Goal: Task Accomplishment & Management: Use online tool/utility

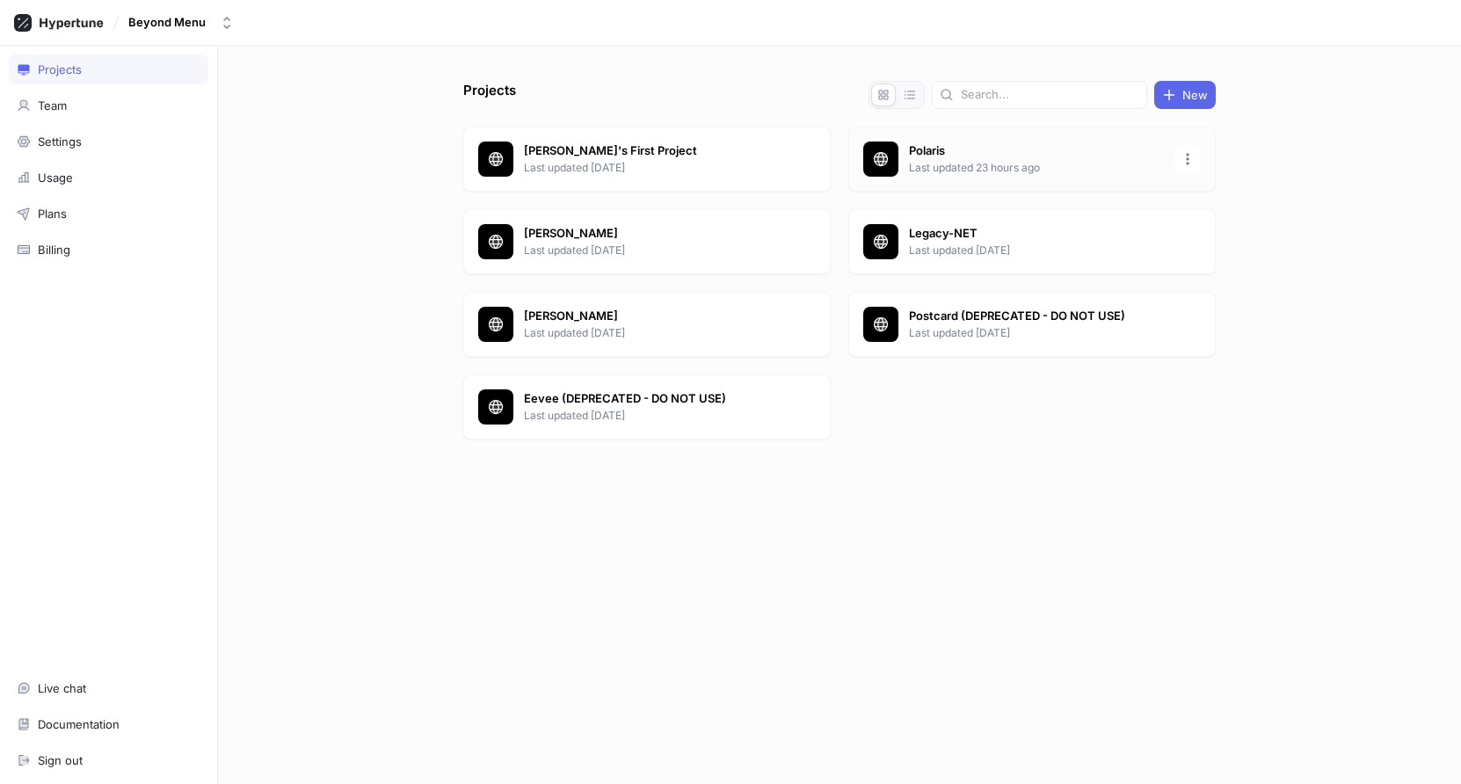
click at [935, 156] on p "Polaris" at bounding box center [1036, 151] width 255 height 18
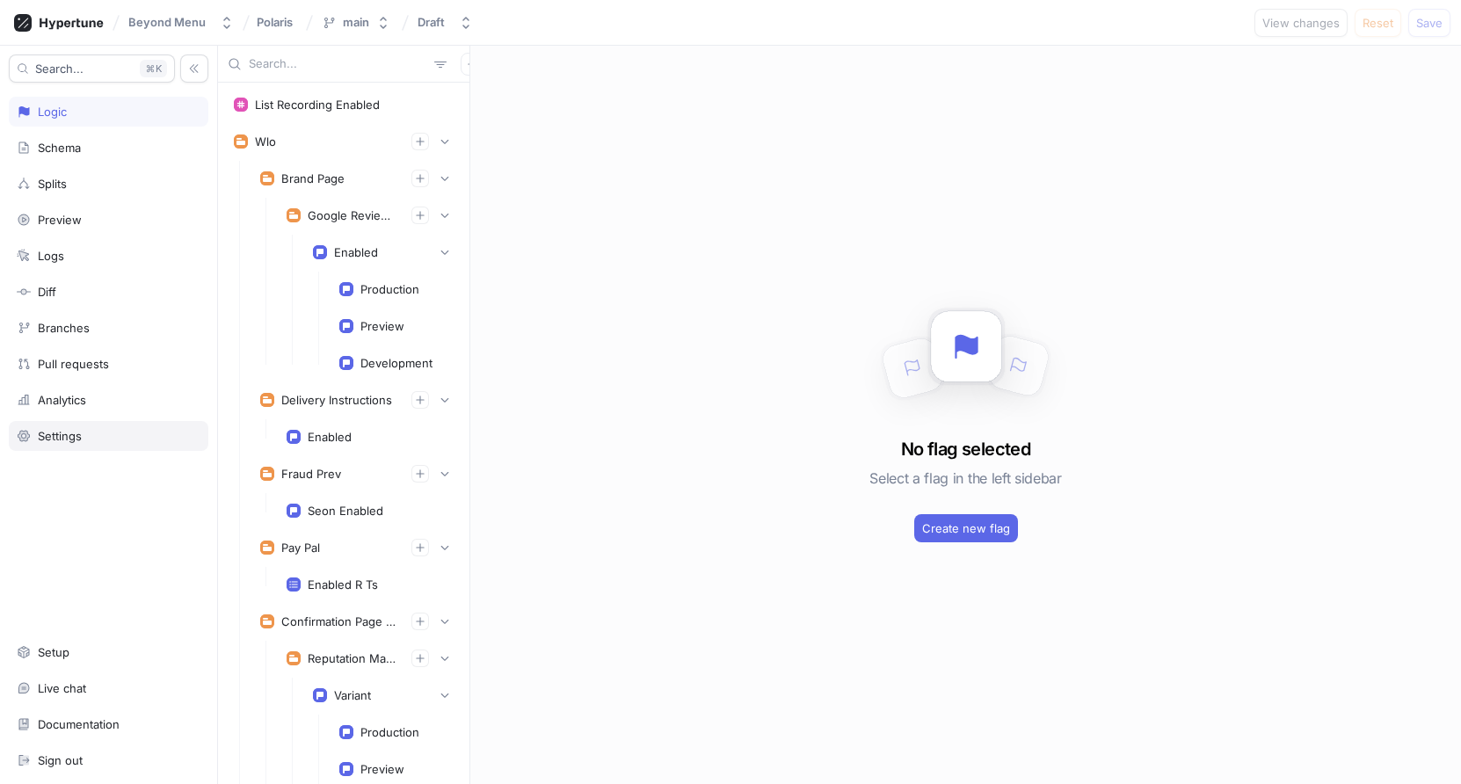
click at [81, 429] on div "Settings" at bounding box center [60, 436] width 44 height 14
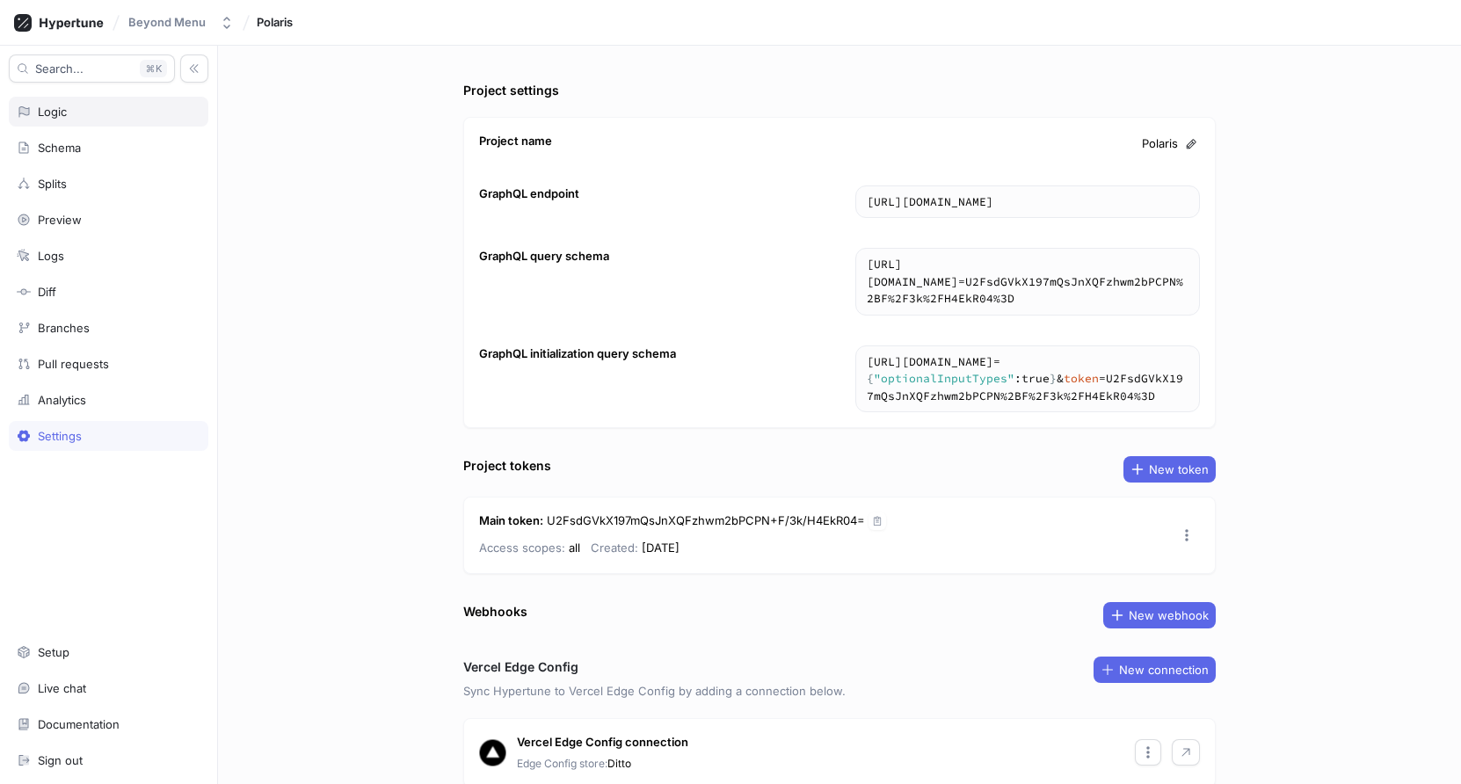
click at [88, 125] on div "Logic" at bounding box center [109, 112] width 200 height 30
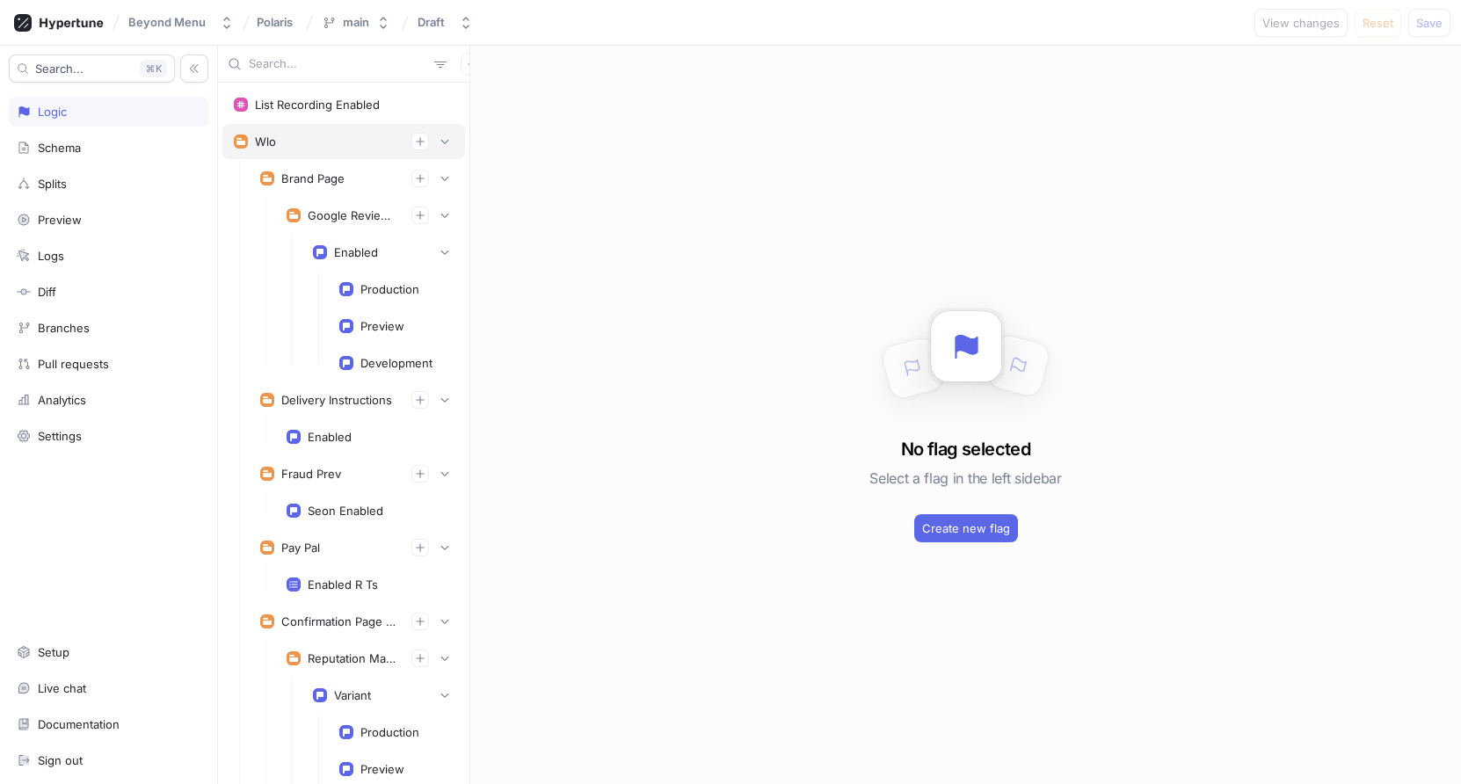
click at [310, 140] on div "Wlo" at bounding box center [344, 142] width 220 height 18
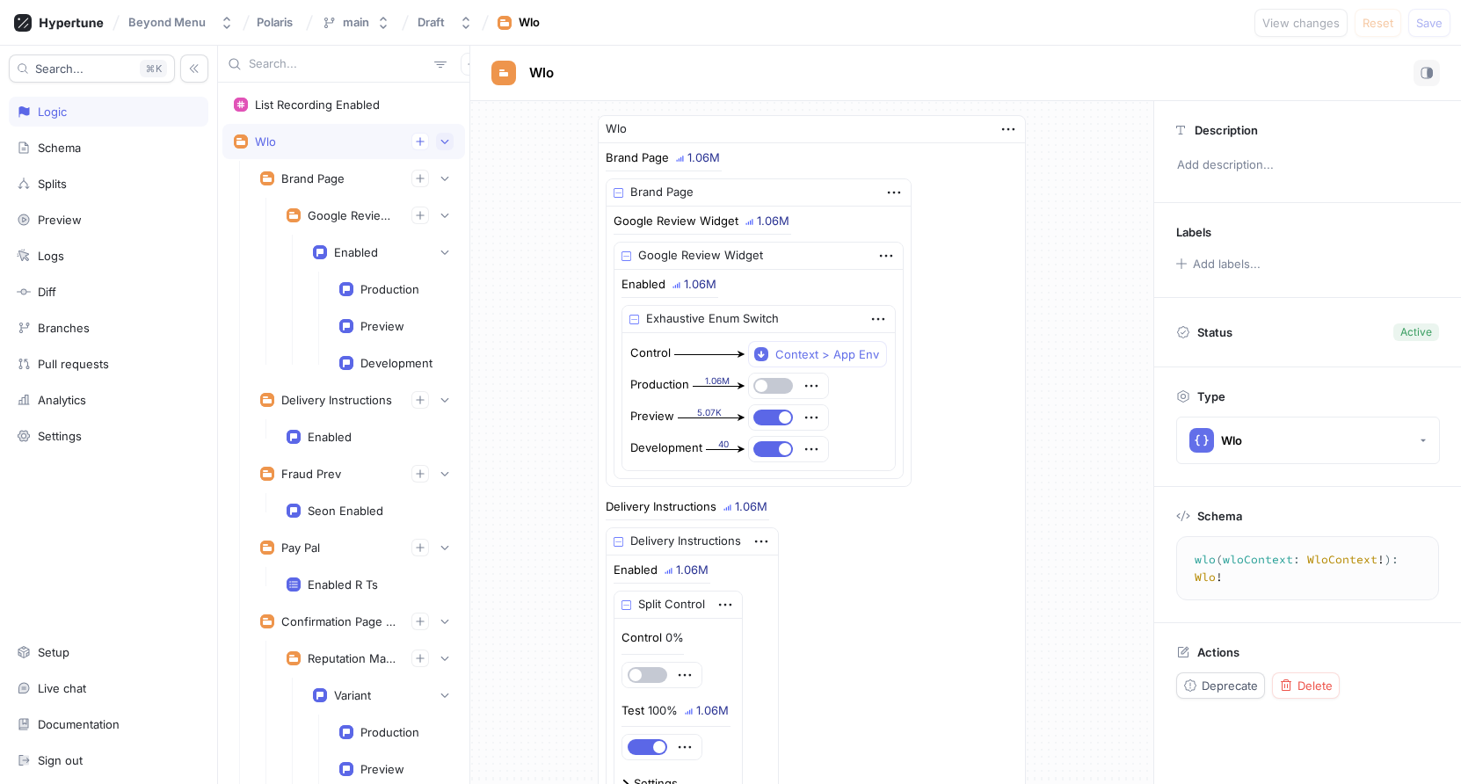
click at [440, 142] on icon "button" at bounding box center [445, 141] width 11 height 11
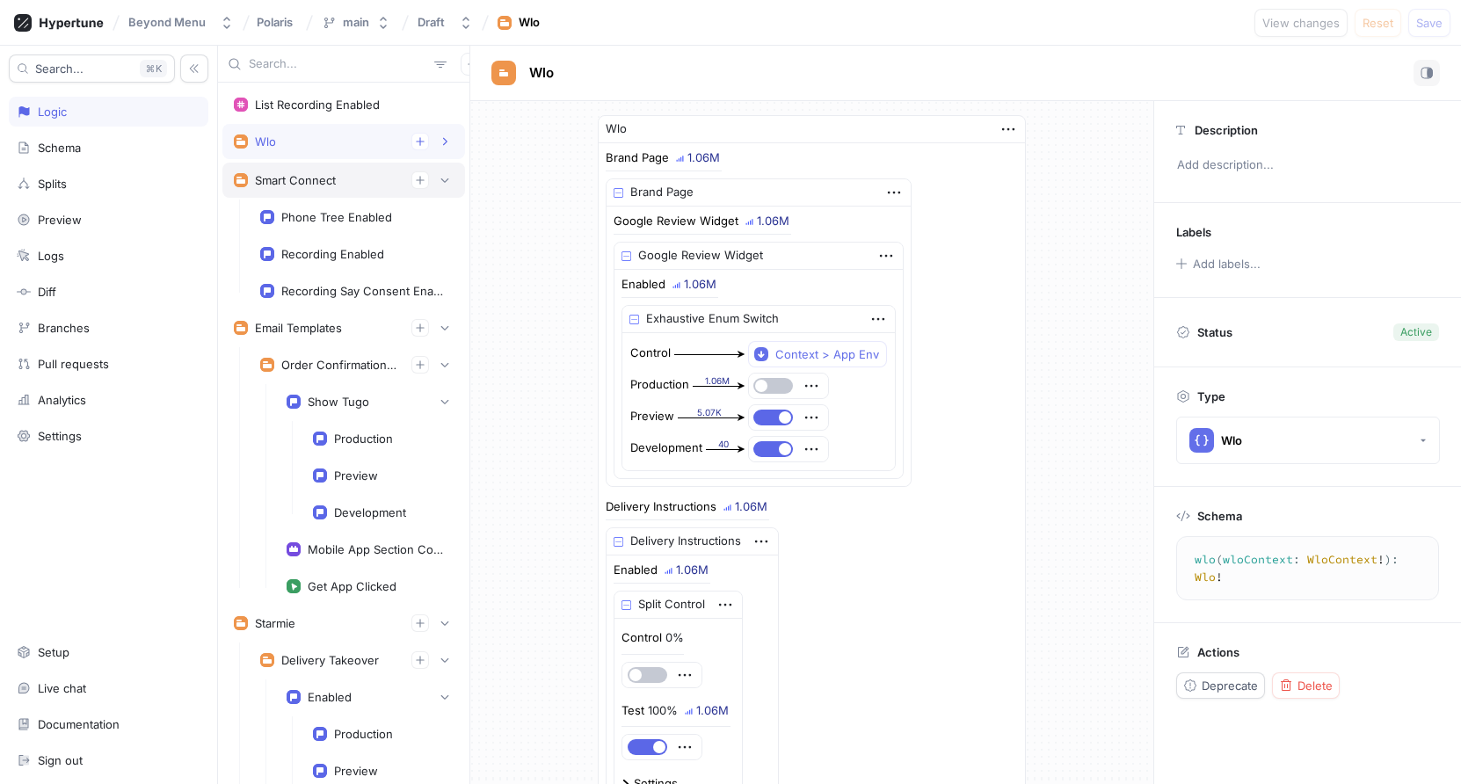
click at [443, 167] on div "Smart Connect" at bounding box center [343, 180] width 243 height 35
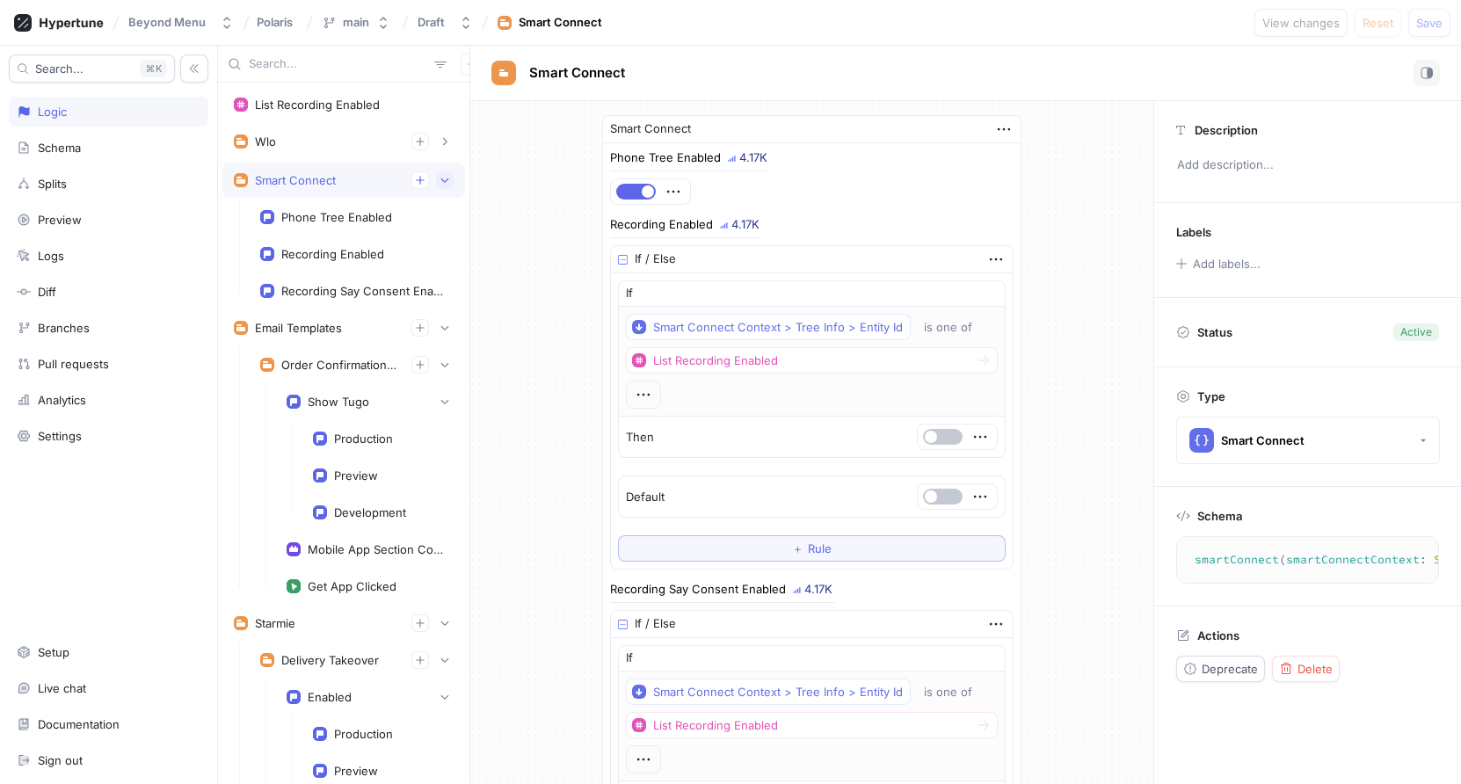
click at [443, 182] on icon "button" at bounding box center [445, 180] width 11 height 11
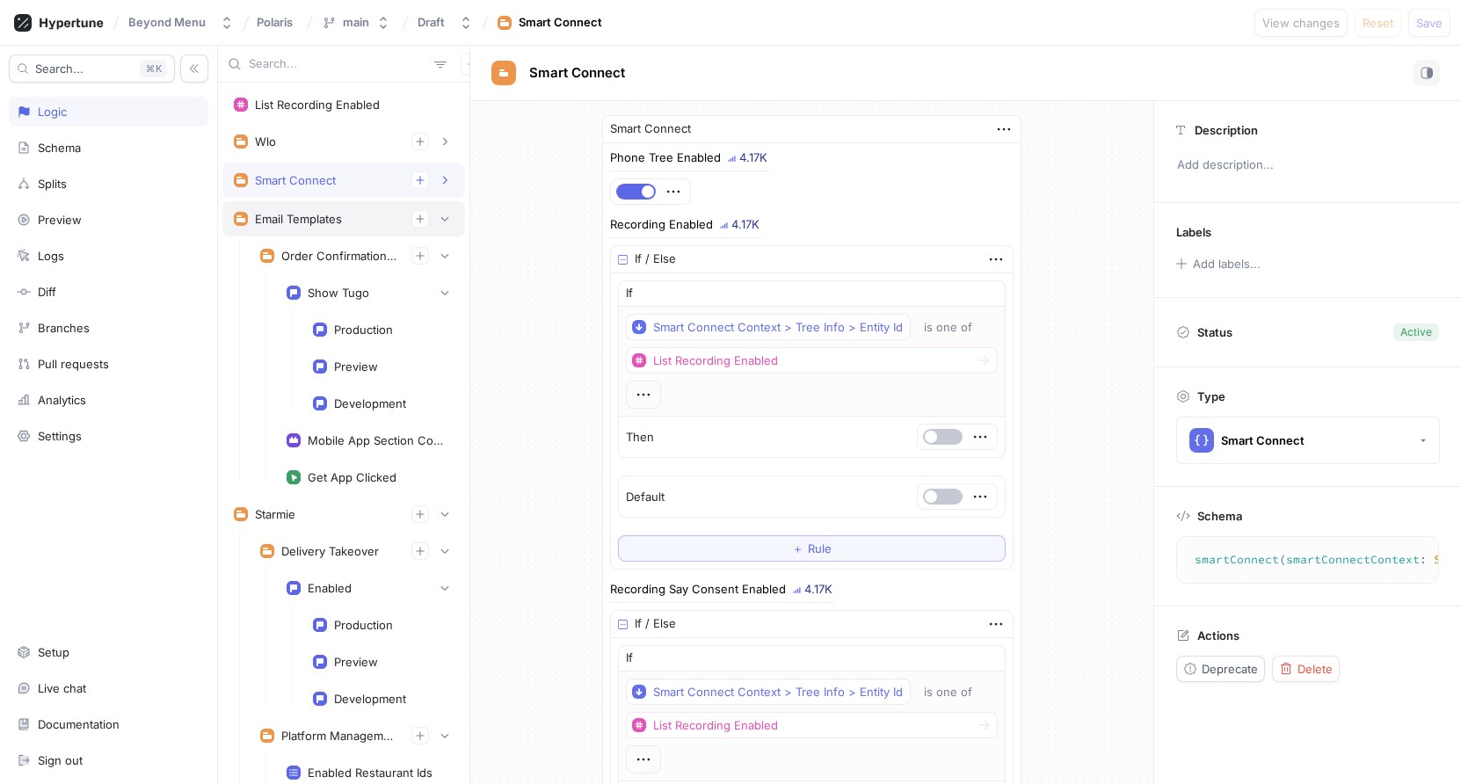
click at [444, 205] on div "Email Templates" at bounding box center [343, 218] width 243 height 35
type textarea "emailTemplates: EmailTemplates!"
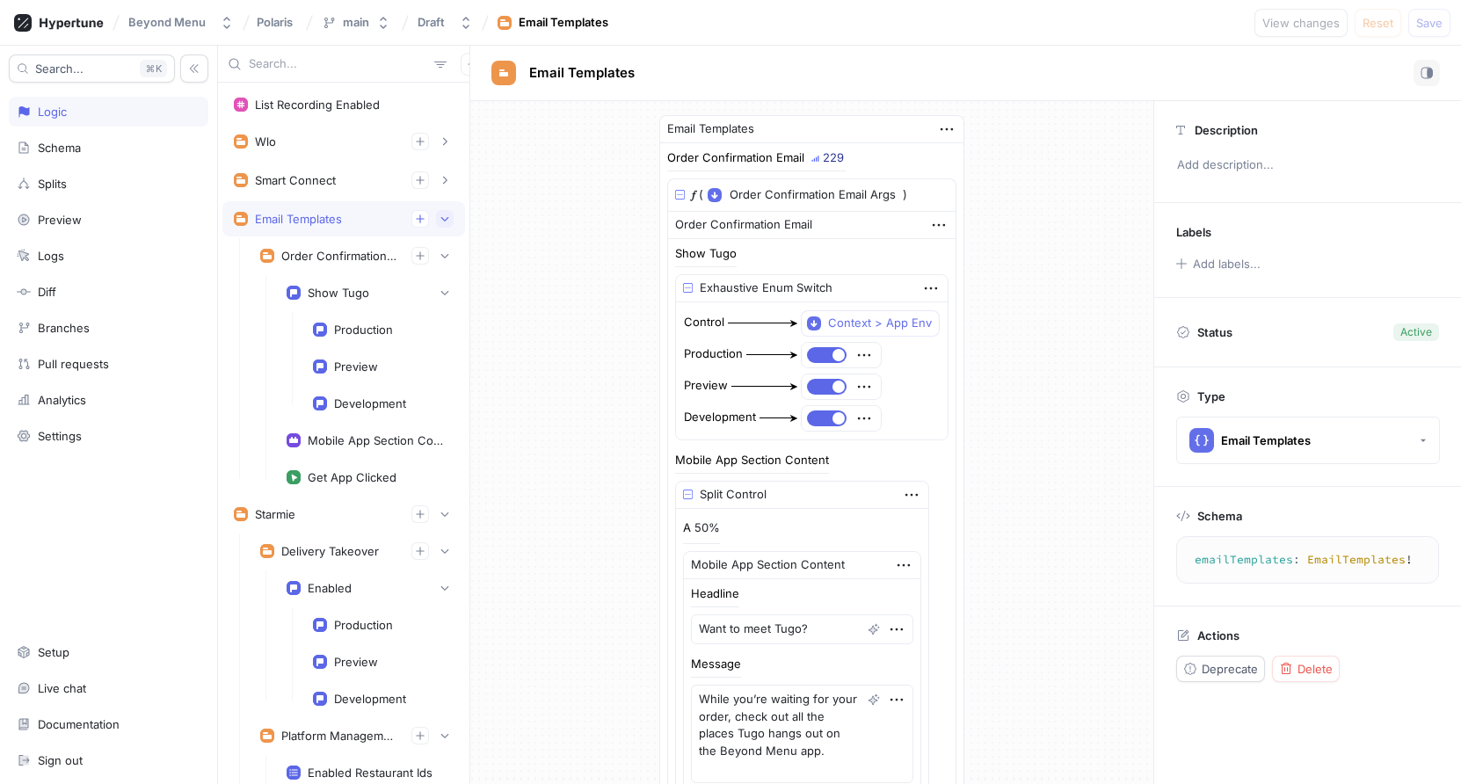
click at [445, 212] on button "button" at bounding box center [445, 219] width 18 height 18
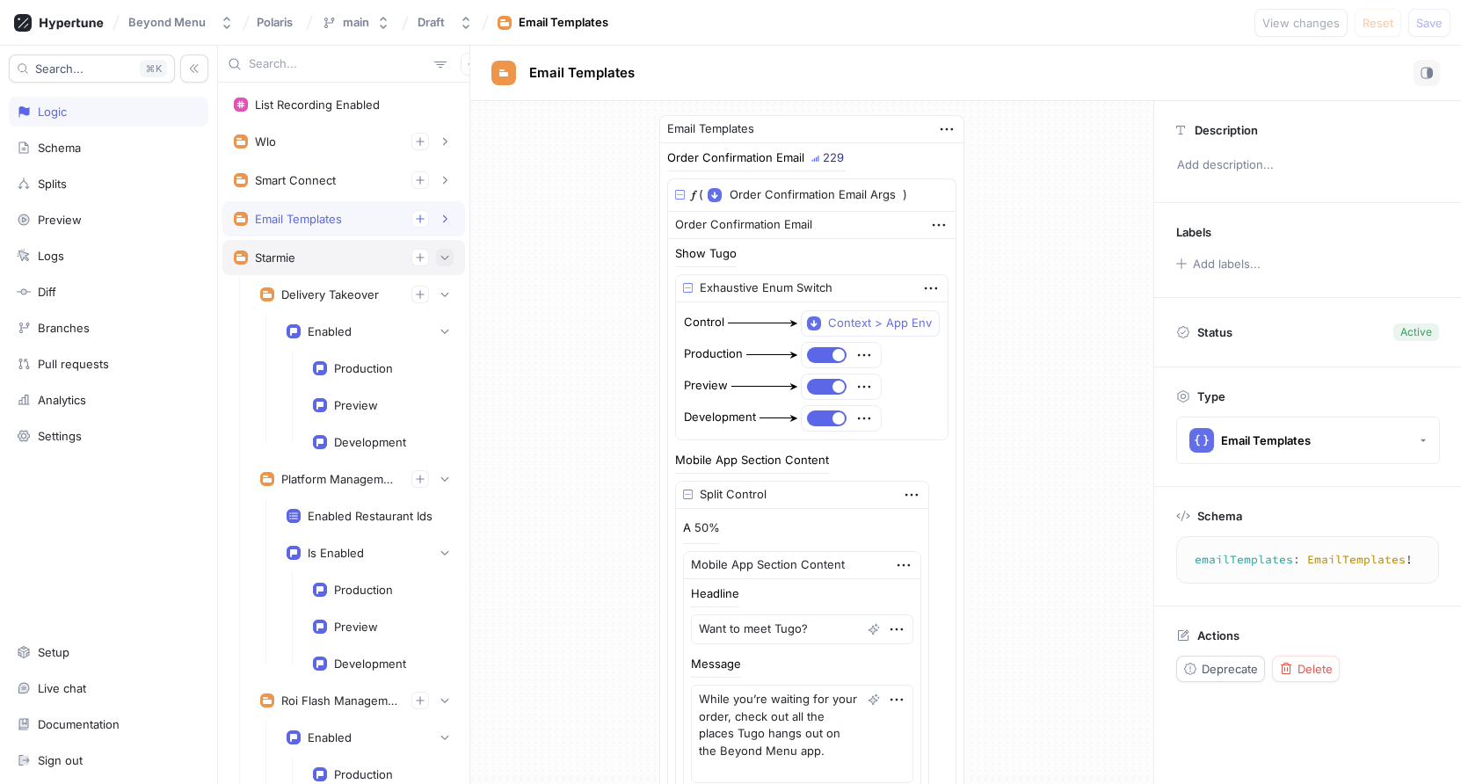
type textarea "x"
click at [446, 263] on button "button" at bounding box center [445, 258] width 18 height 18
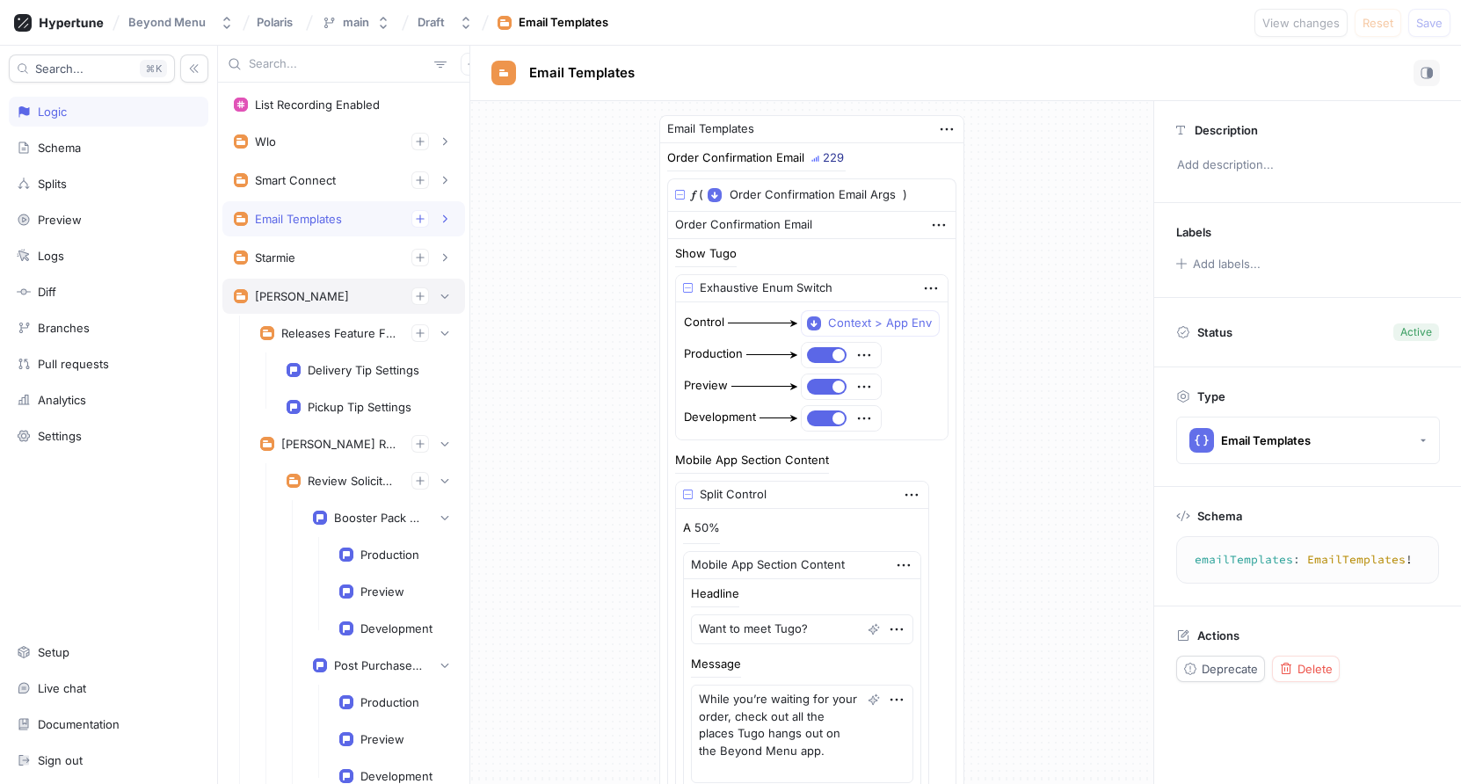
click at [359, 290] on div "[PERSON_NAME]" at bounding box center [344, 296] width 220 height 18
type textarea "[PERSON_NAME](dwightContext: DwightContext!): [PERSON_NAME]!"
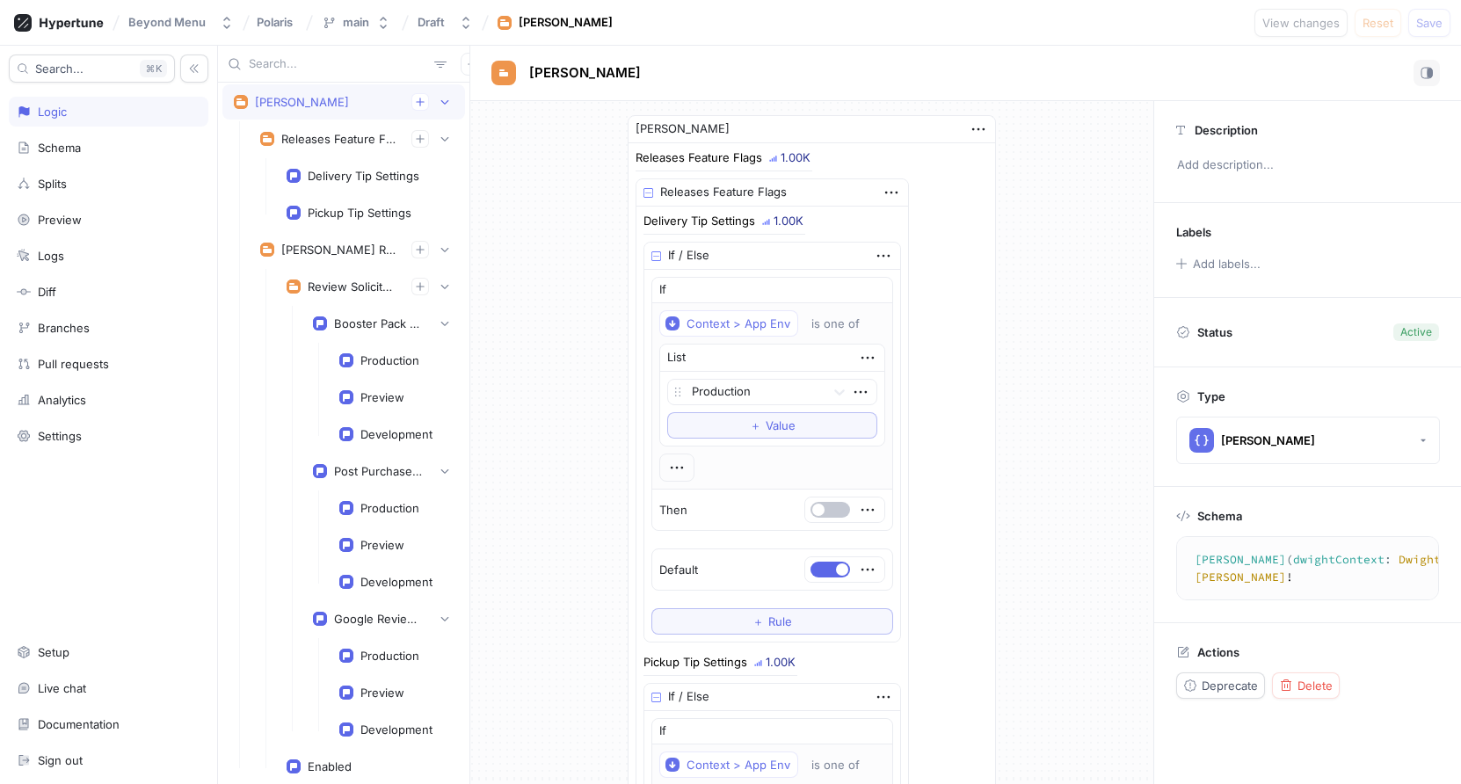
type textarea "x"
click at [345, 290] on div "Review Solicitation" at bounding box center [353, 287] width 90 height 14
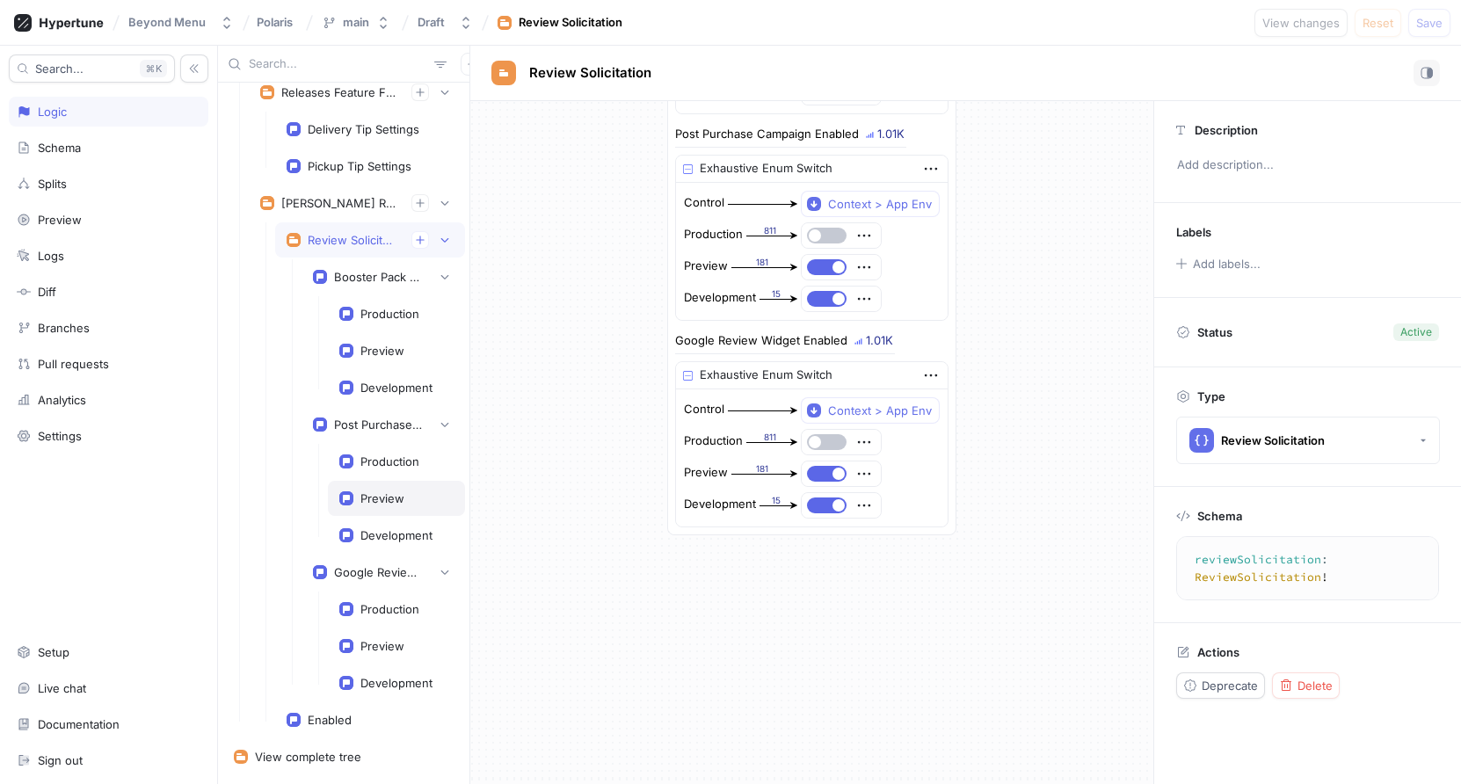
scroll to position [287, 0]
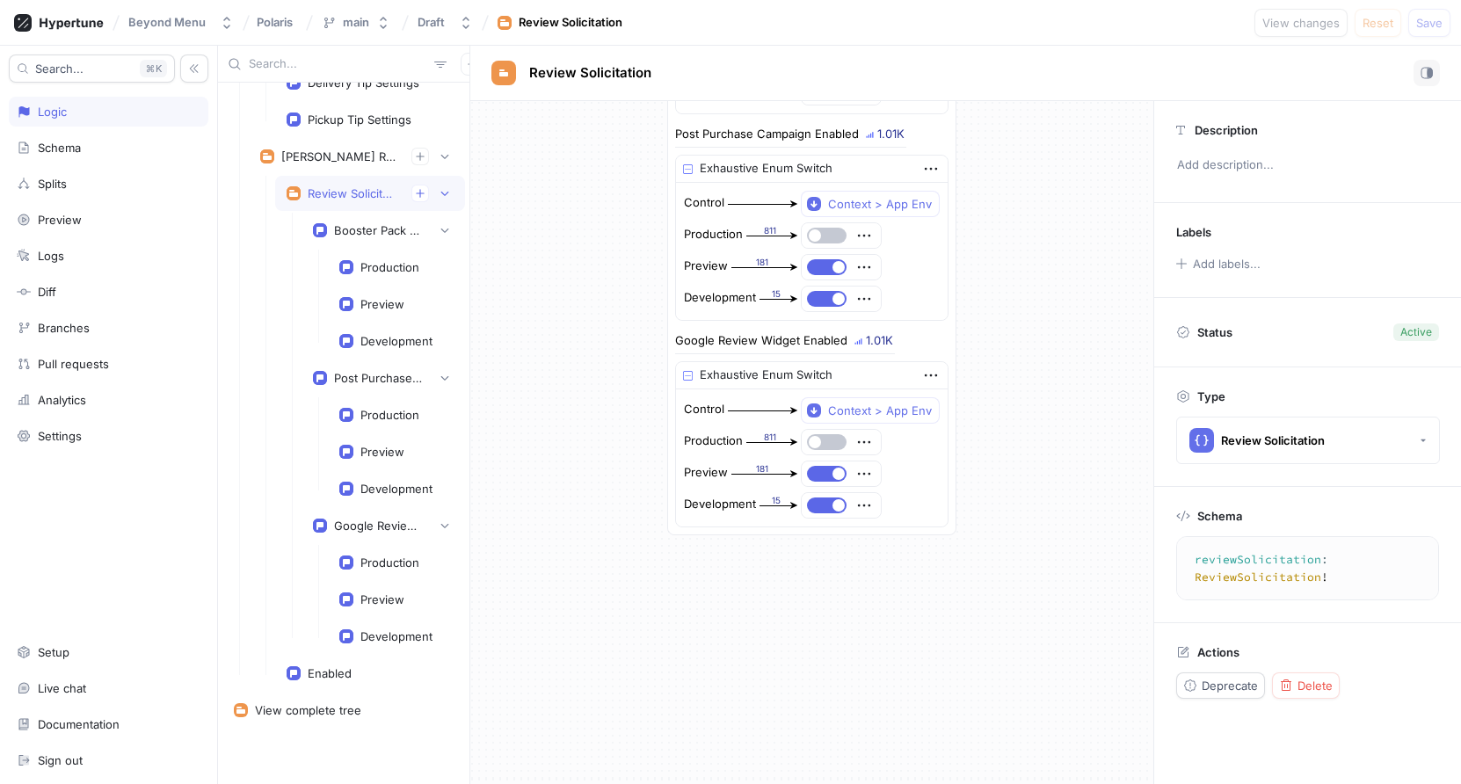
click at [369, 207] on div "Review Solicitation" at bounding box center [370, 193] width 190 height 35
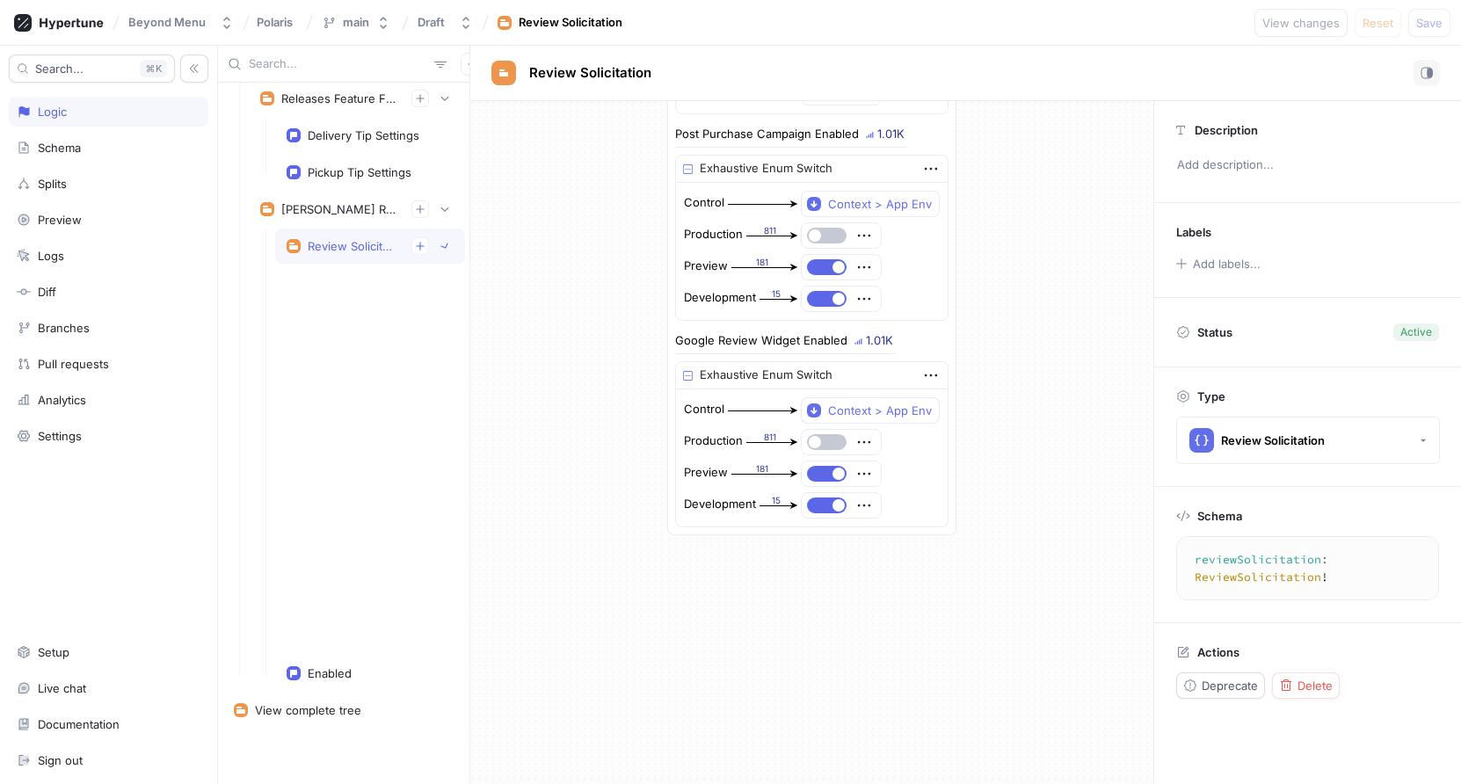
scroll to position [0, 0]
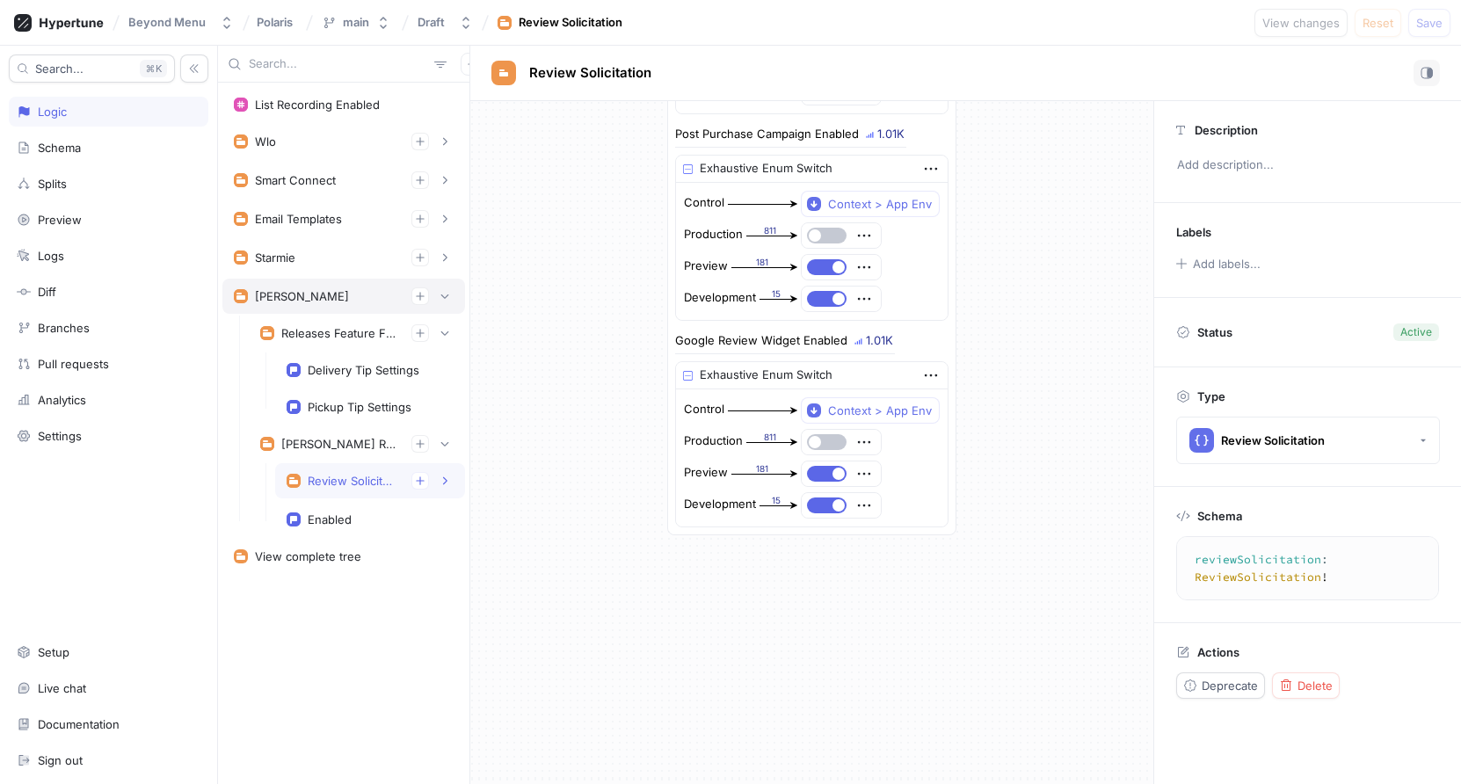
click at [326, 298] on div "[PERSON_NAME]" at bounding box center [344, 296] width 220 height 18
type textarea "[PERSON_NAME](dwightContext: DwightContext!): [PERSON_NAME]!"
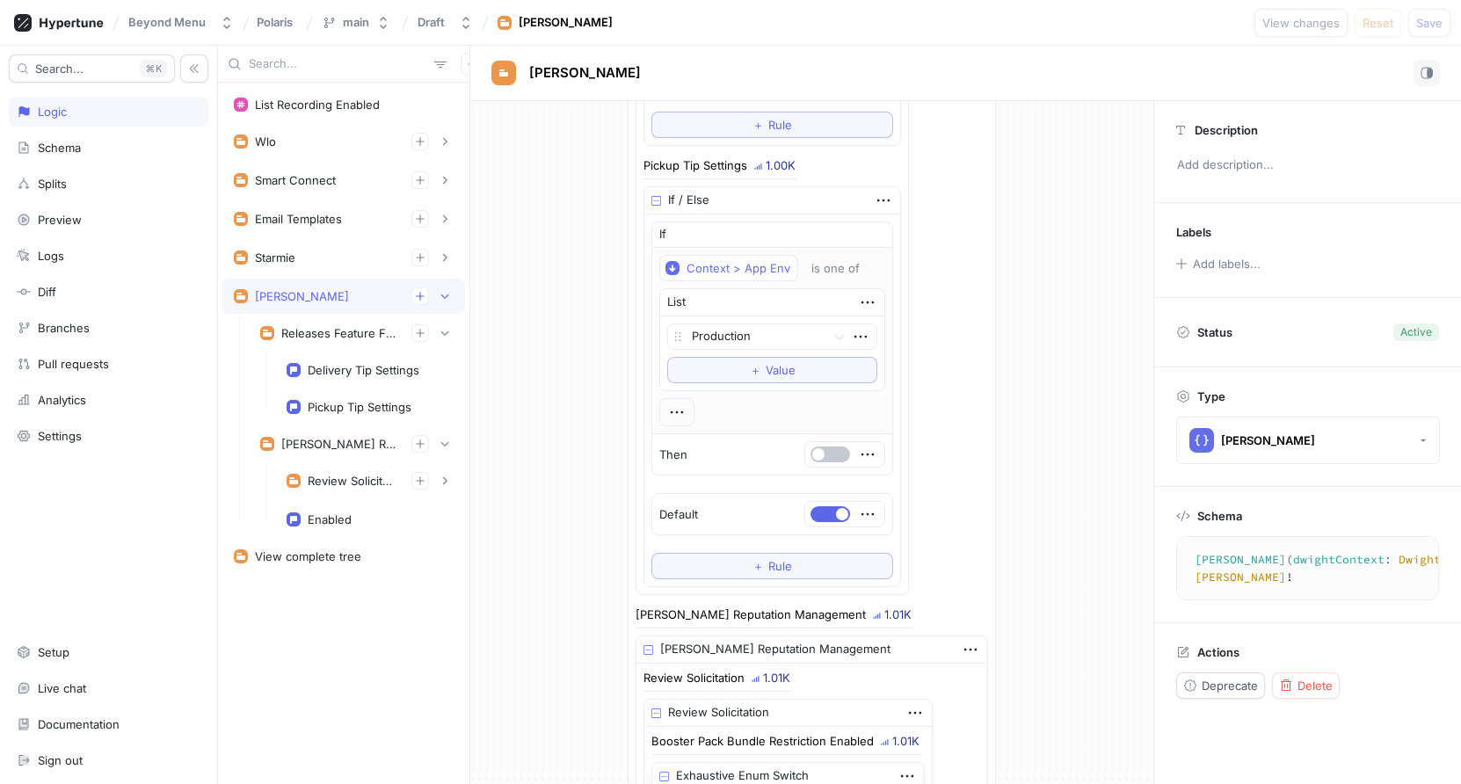
scroll to position [468, 0]
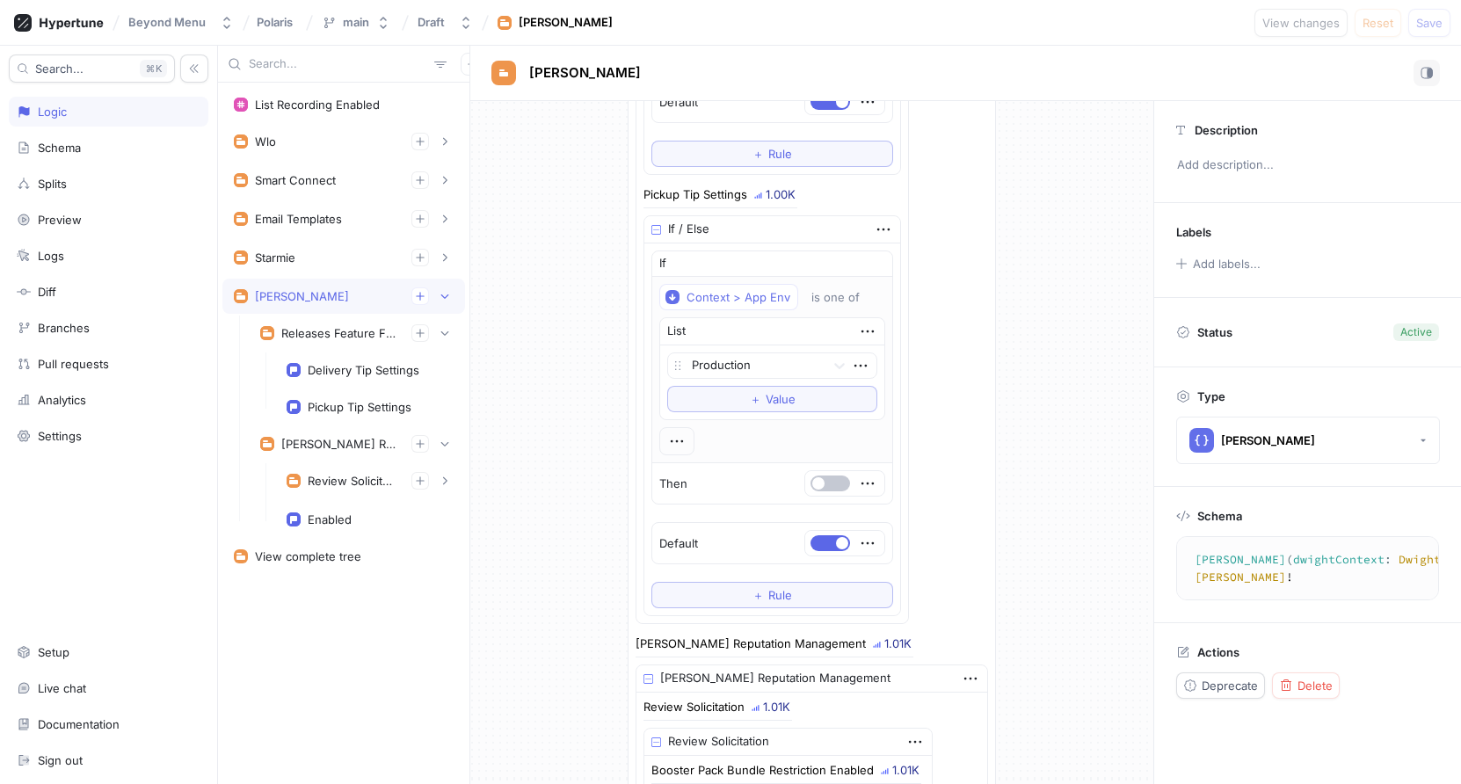
type textarea "x"
click at [339, 333] on div "Releases Feature Flags" at bounding box center [339, 333] width 116 height 14
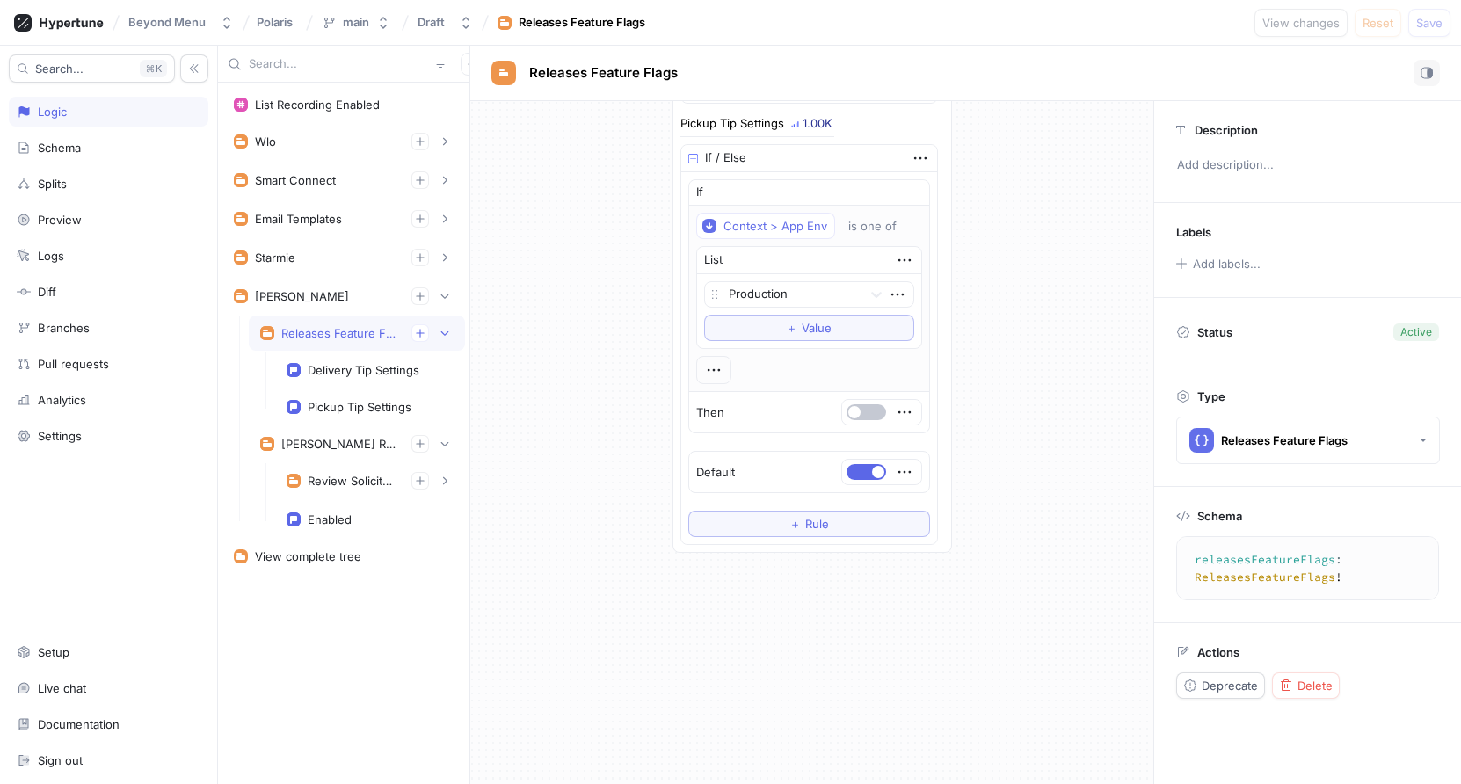
scroll to position [493, 0]
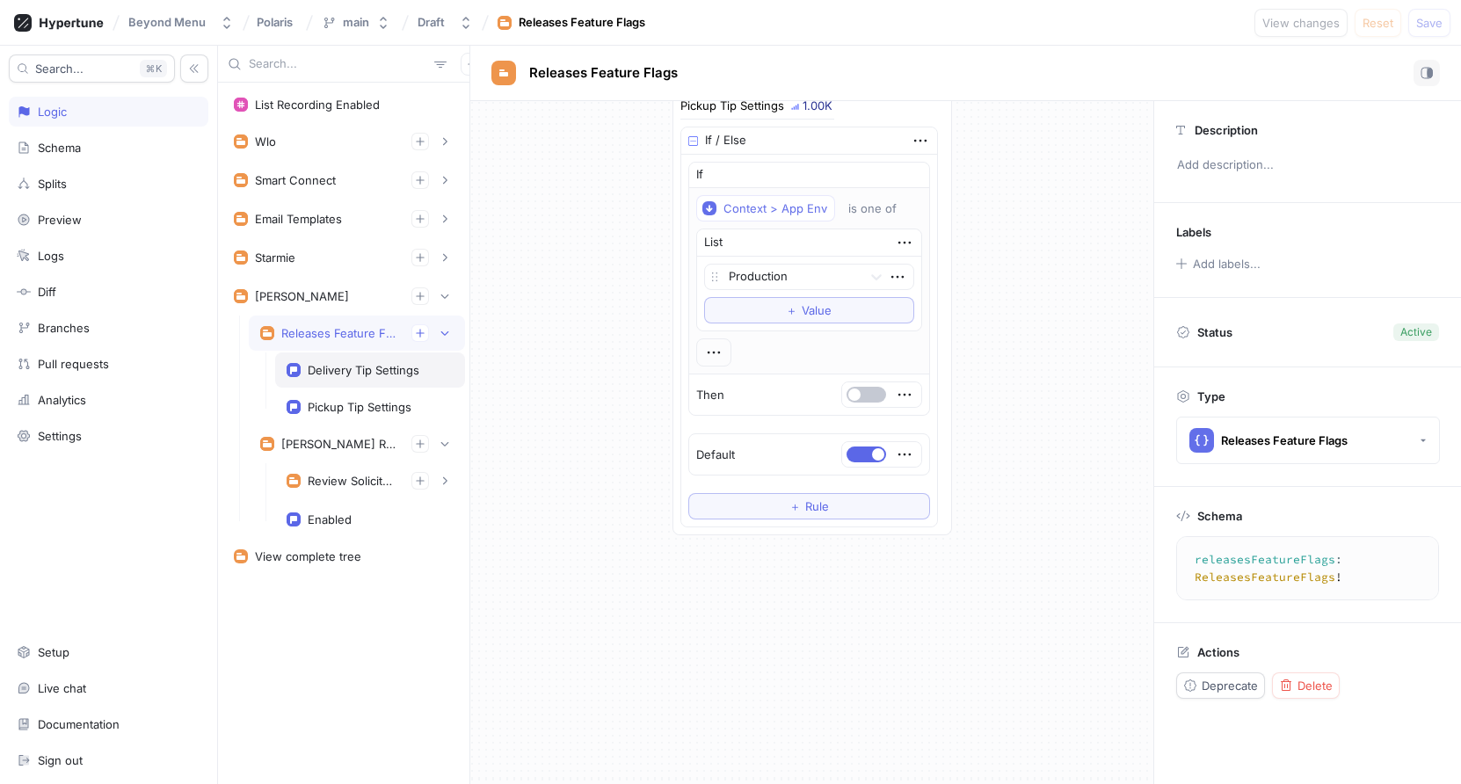
click at [357, 371] on div "Delivery Tip Settings" at bounding box center [364, 370] width 112 height 14
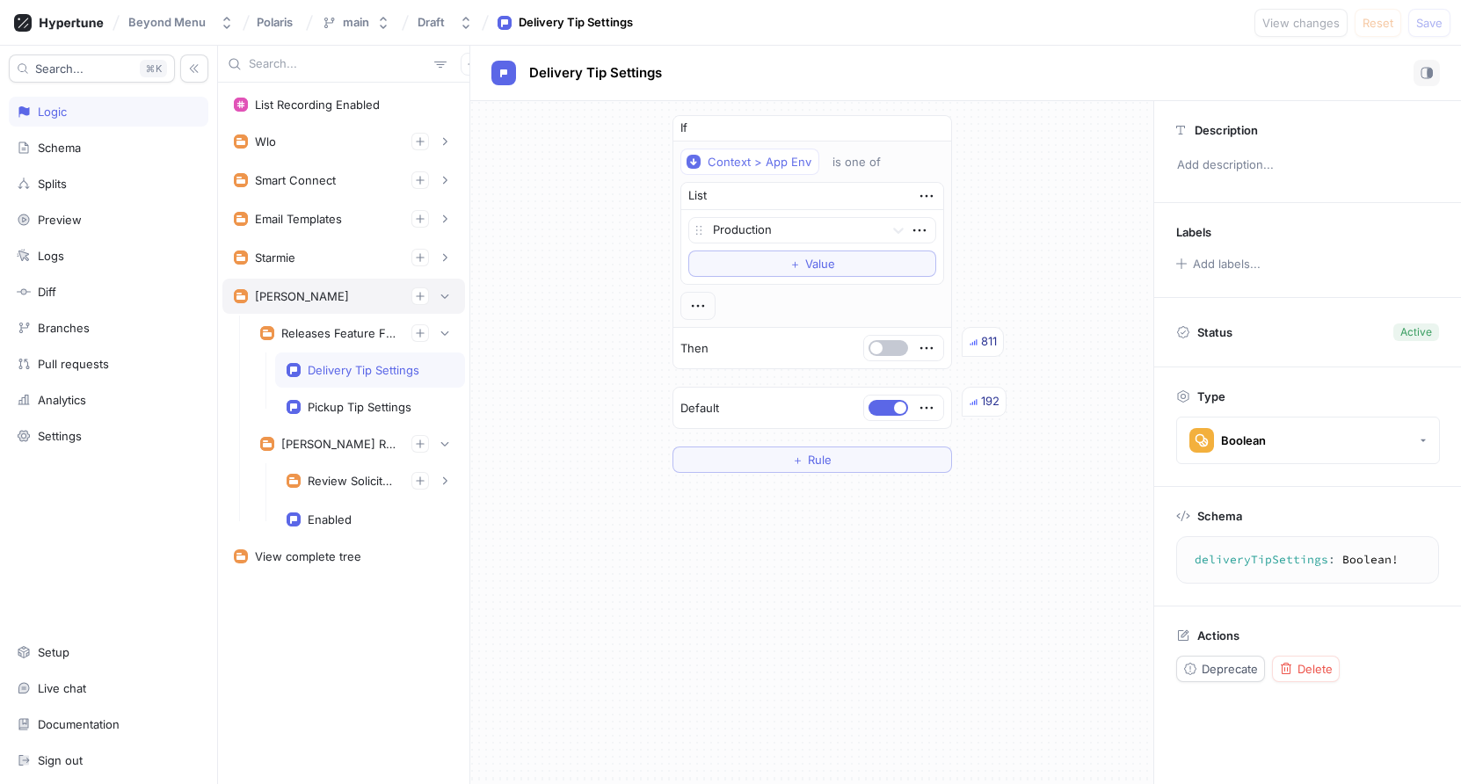
click at [317, 297] on div "[PERSON_NAME]" at bounding box center [344, 296] width 220 height 18
type textarea "[PERSON_NAME](dwightContext: DwightContext!): [PERSON_NAME]!"
type textarea "x"
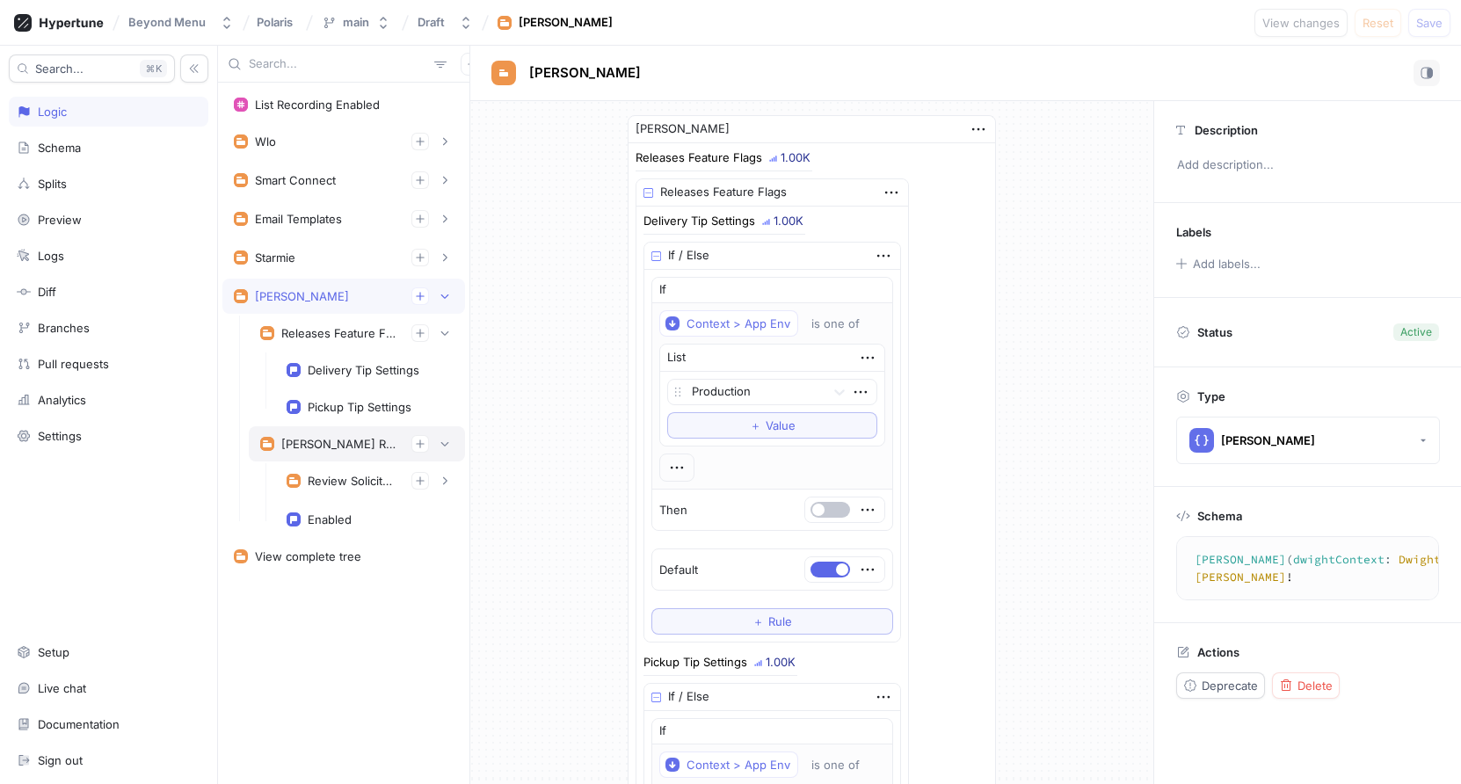
click at [354, 440] on div "[PERSON_NAME] Reputation Management" at bounding box center [339, 444] width 116 height 14
type textarea "dwightReputationManagement: DwightReputationManagement!"
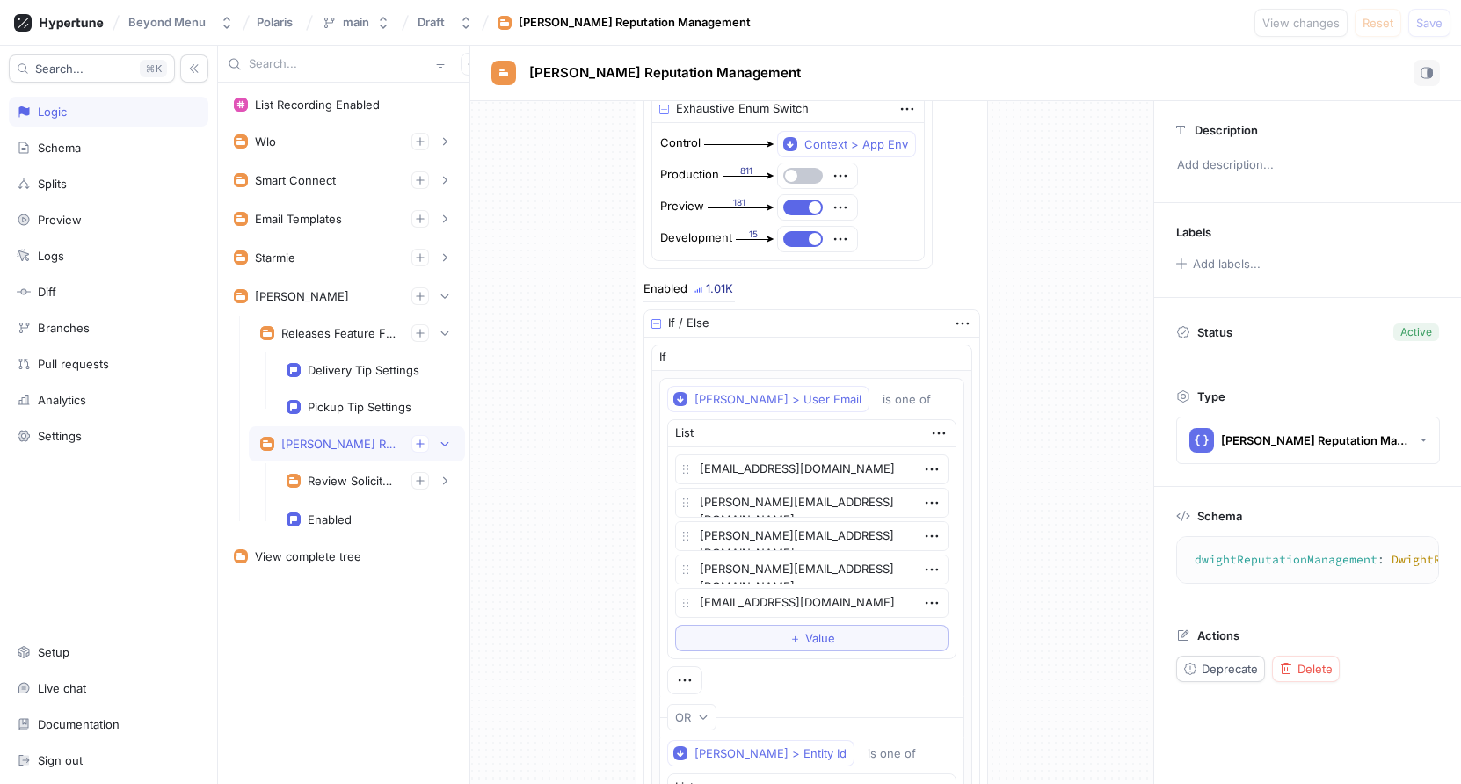
scroll to position [571, 0]
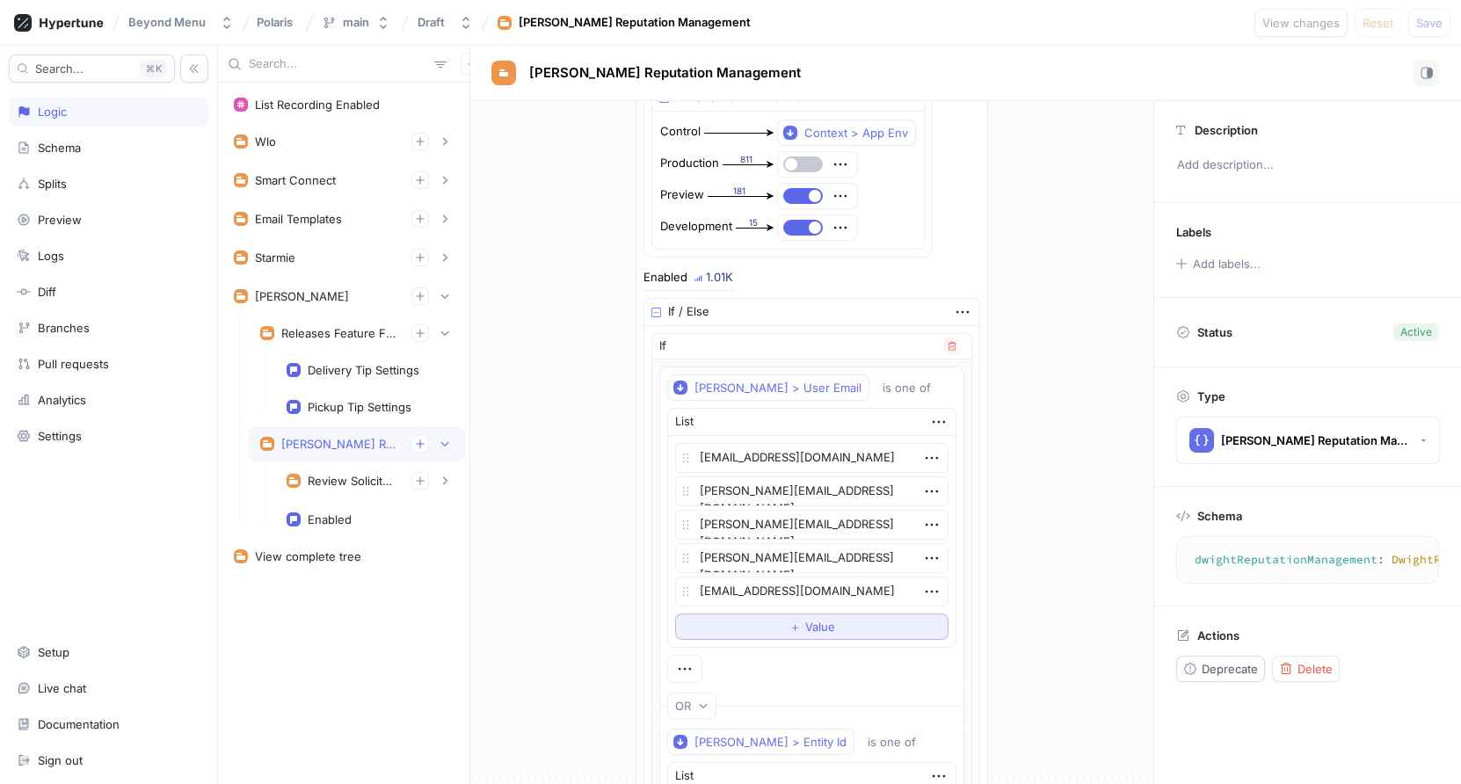
click at [772, 620] on button "＋ Value" at bounding box center [811, 627] width 273 height 26
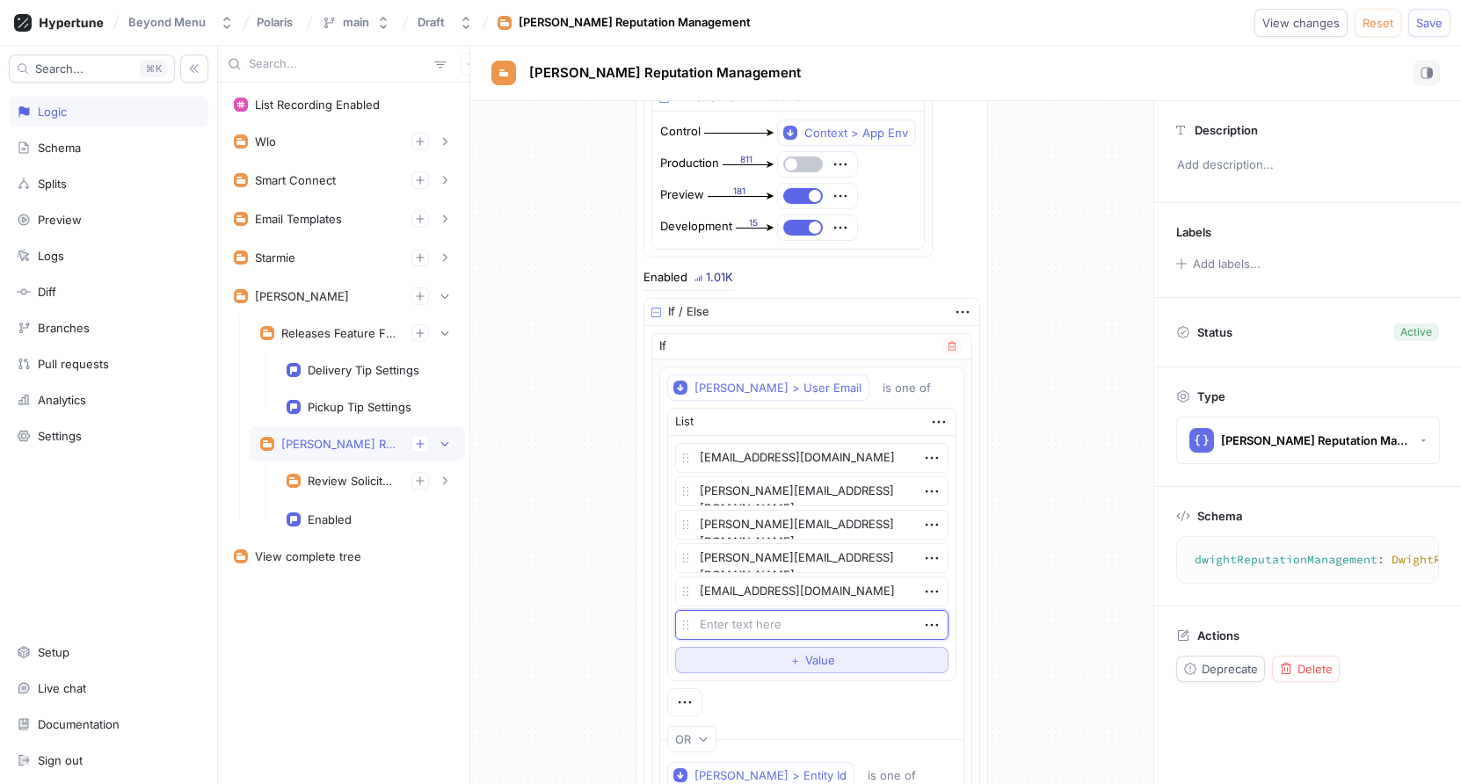
type textarea "x"
type textarea "[PERSON_NAME][EMAIL_ADDRESS][PERSON_NAME][DOMAIN_NAME]"
type textarea "x"
type textarea "[PERSON_NAME][EMAIL_ADDRESS][PERSON_NAME][DOMAIN_NAME]"
click at [1079, 639] on div "[PERSON_NAME] Reputation Management Review Solicitation 1.01K Review Solicitati…" at bounding box center [811, 374] width 683 height 1689
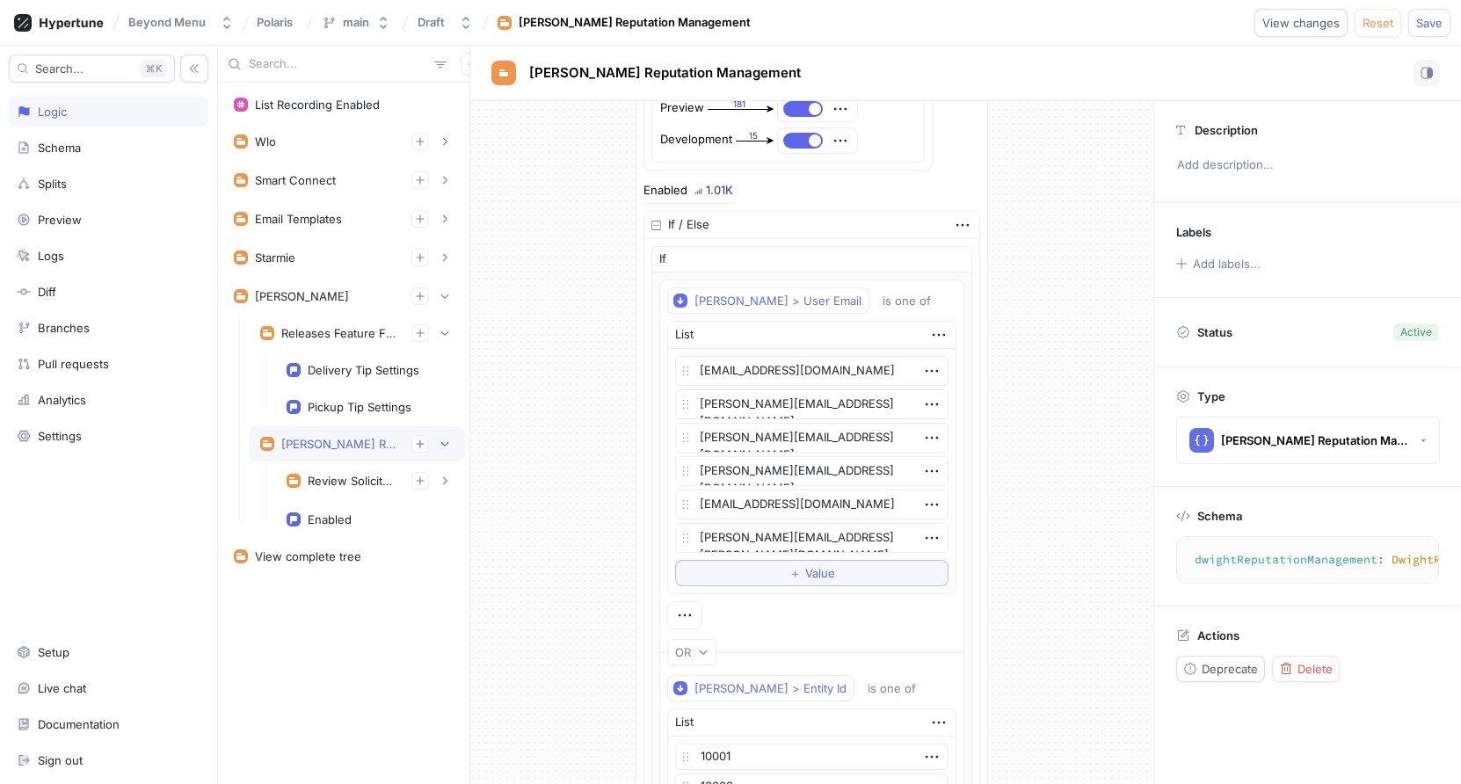
scroll to position [643, 0]
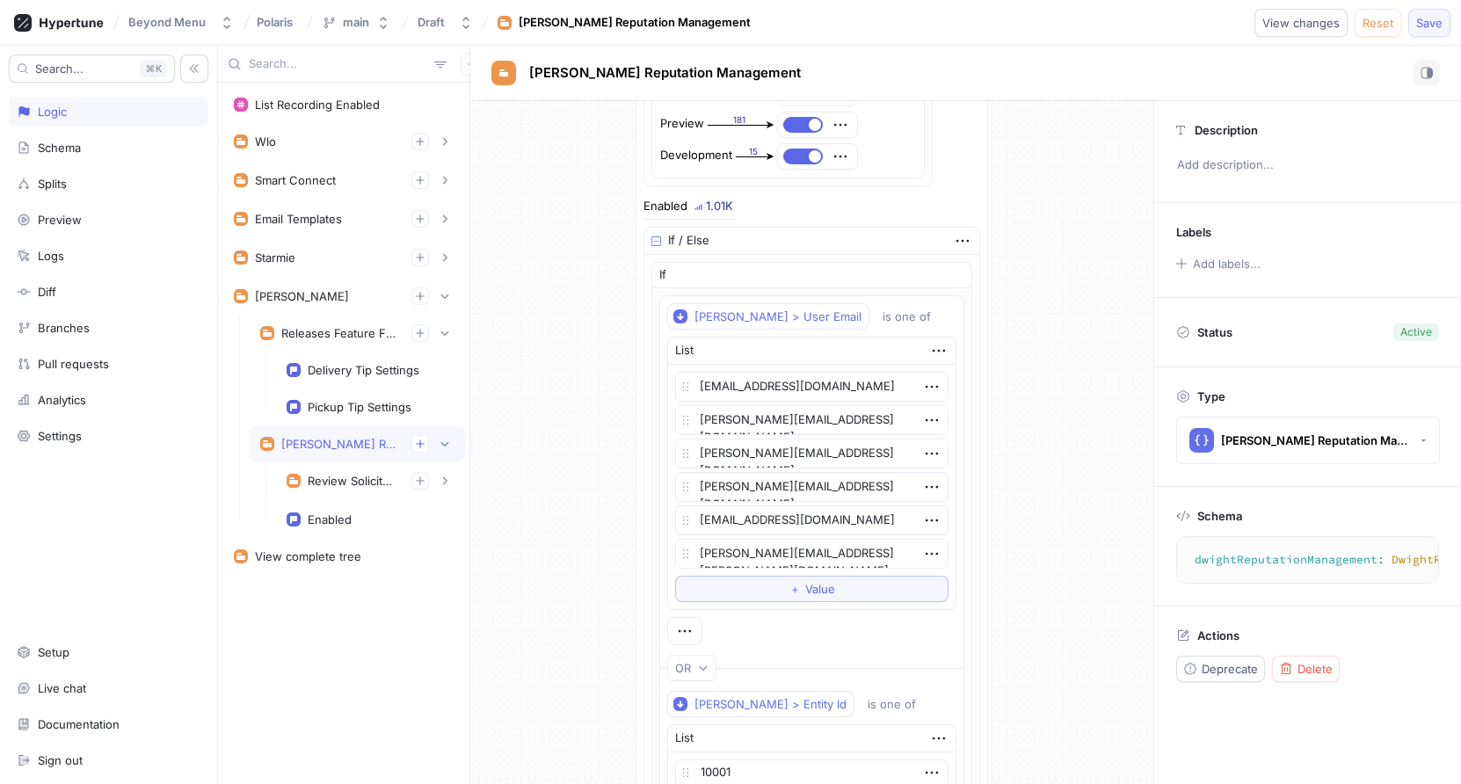
click at [1429, 20] on span "Save" at bounding box center [1429, 23] width 26 height 11
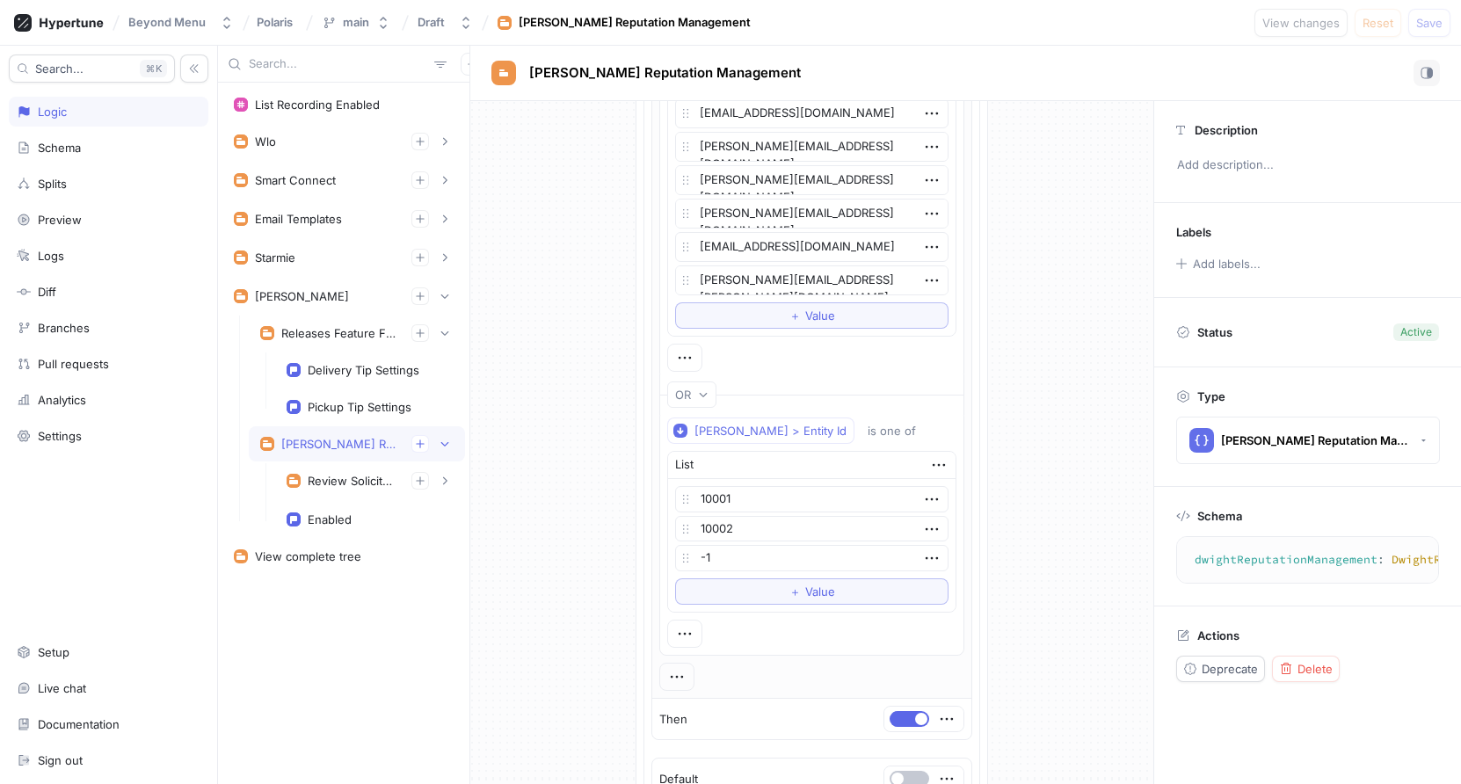
scroll to position [770, 0]
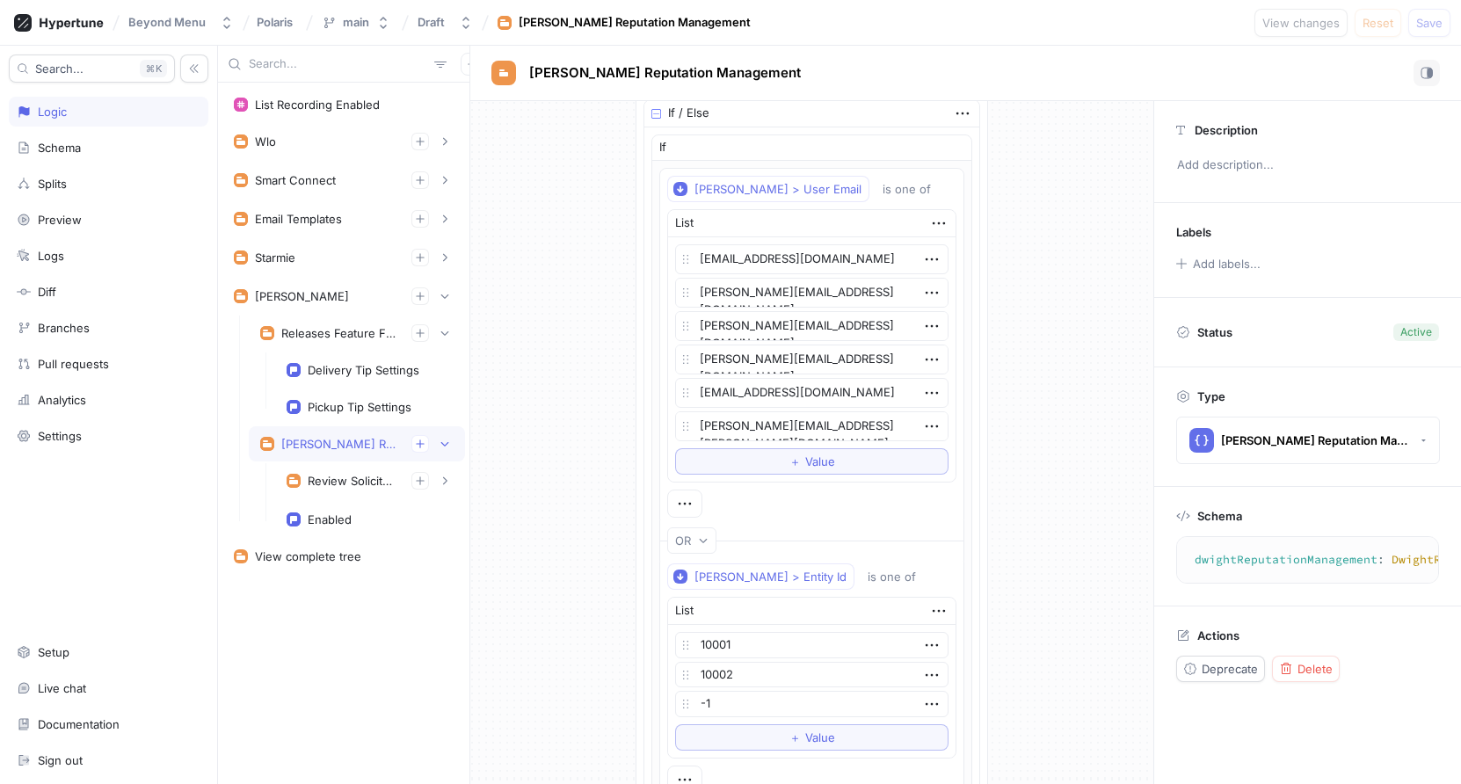
type textarea "x"
